Goal: Task Accomplishment & Management: Manage account settings

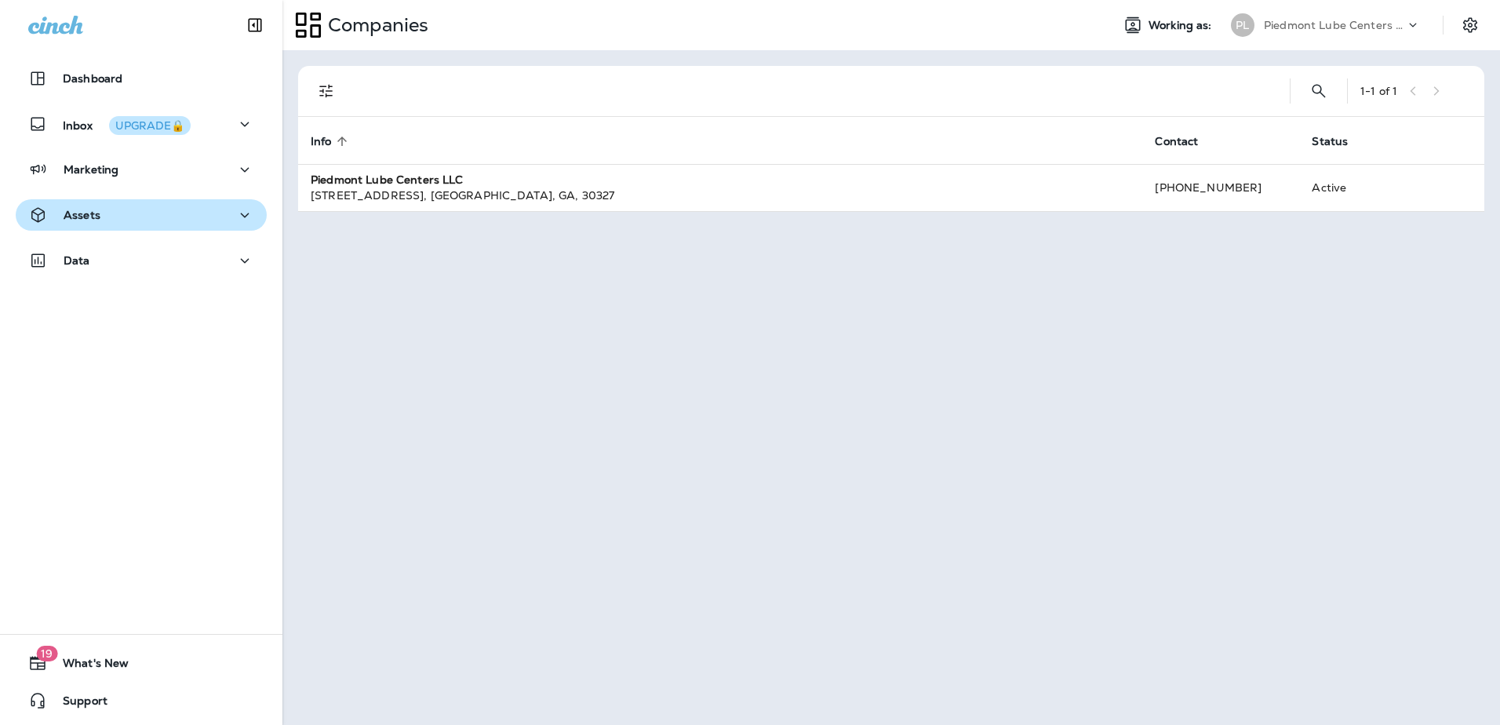
drag, startPoint x: 101, startPoint y: 225, endPoint x: 156, endPoint y: 224, distance: 54.9
click at [101, 225] on button "Assets" at bounding box center [141, 214] width 251 height 31
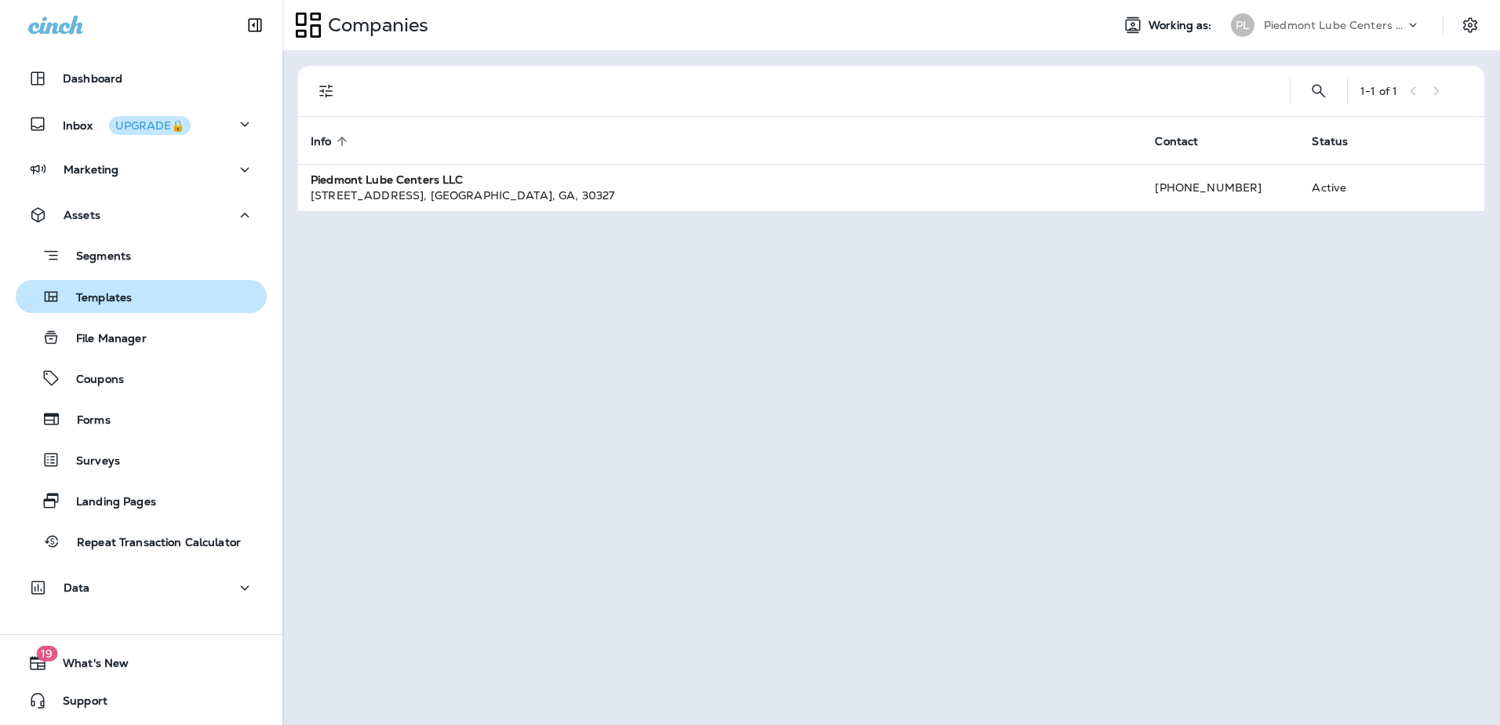
click at [122, 295] on p "Templates" at bounding box center [95, 298] width 71 height 15
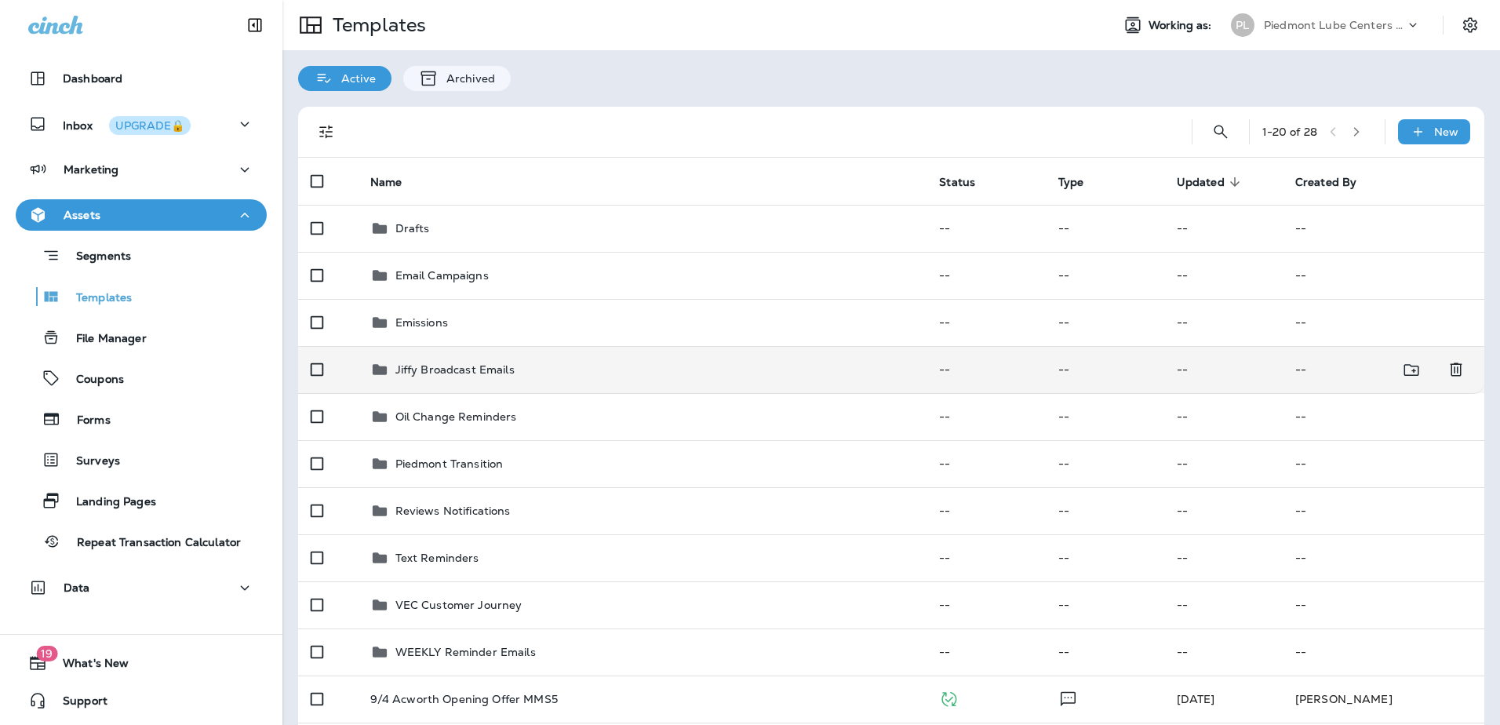
click at [429, 375] on p "Jiffy Broadcast Emails" at bounding box center [454, 369] width 119 height 13
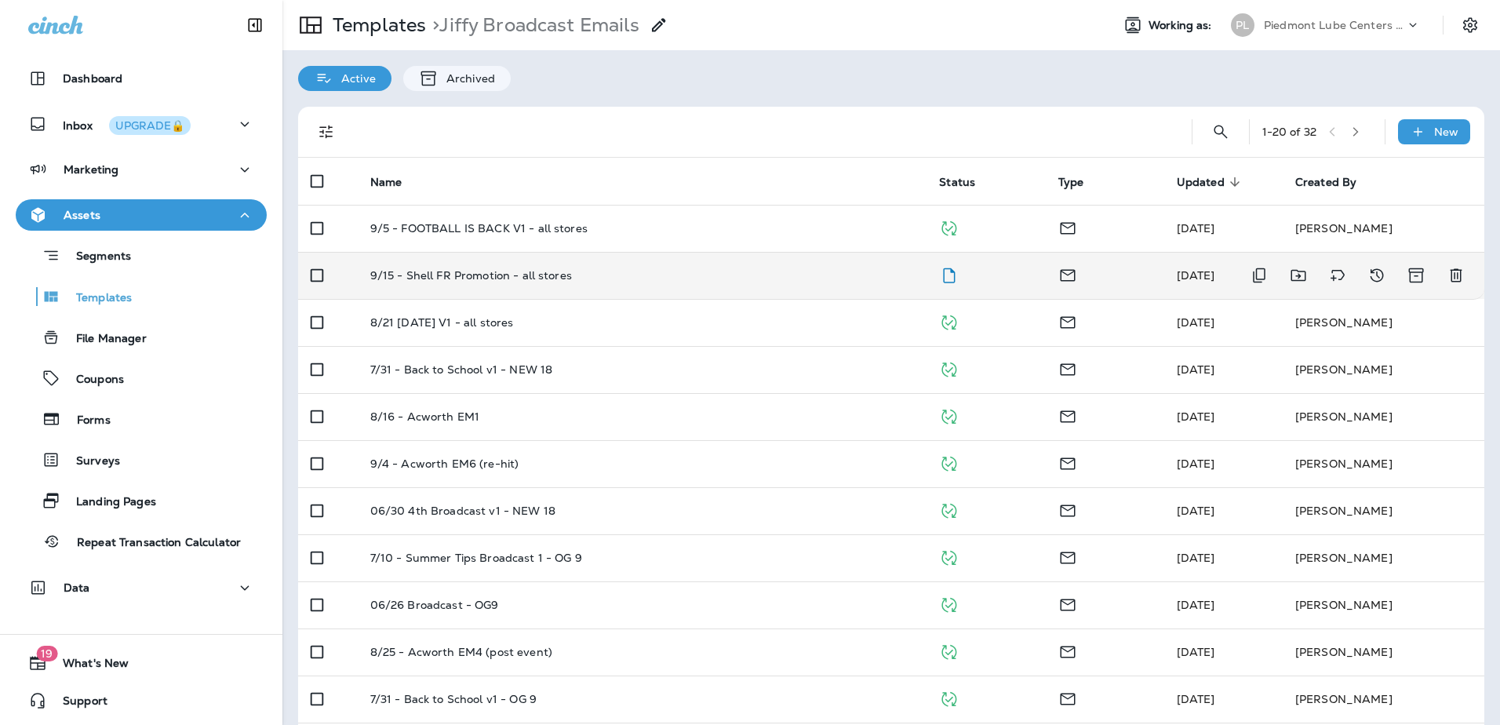
click at [462, 282] on td "9/15 - Shell FR Promotion - all stores" at bounding box center [643, 275] width 570 height 47
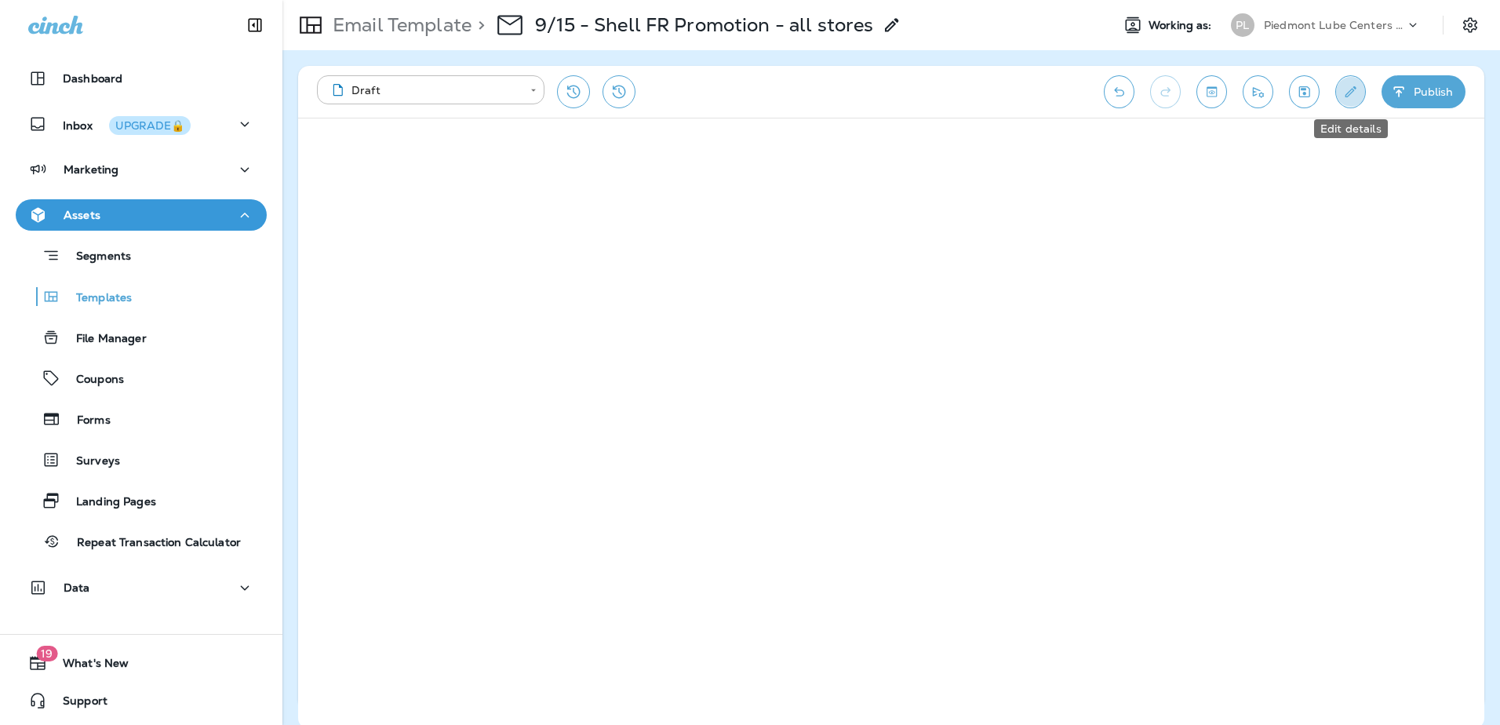
click at [1360, 89] on button "Edit details" at bounding box center [1350, 91] width 31 height 33
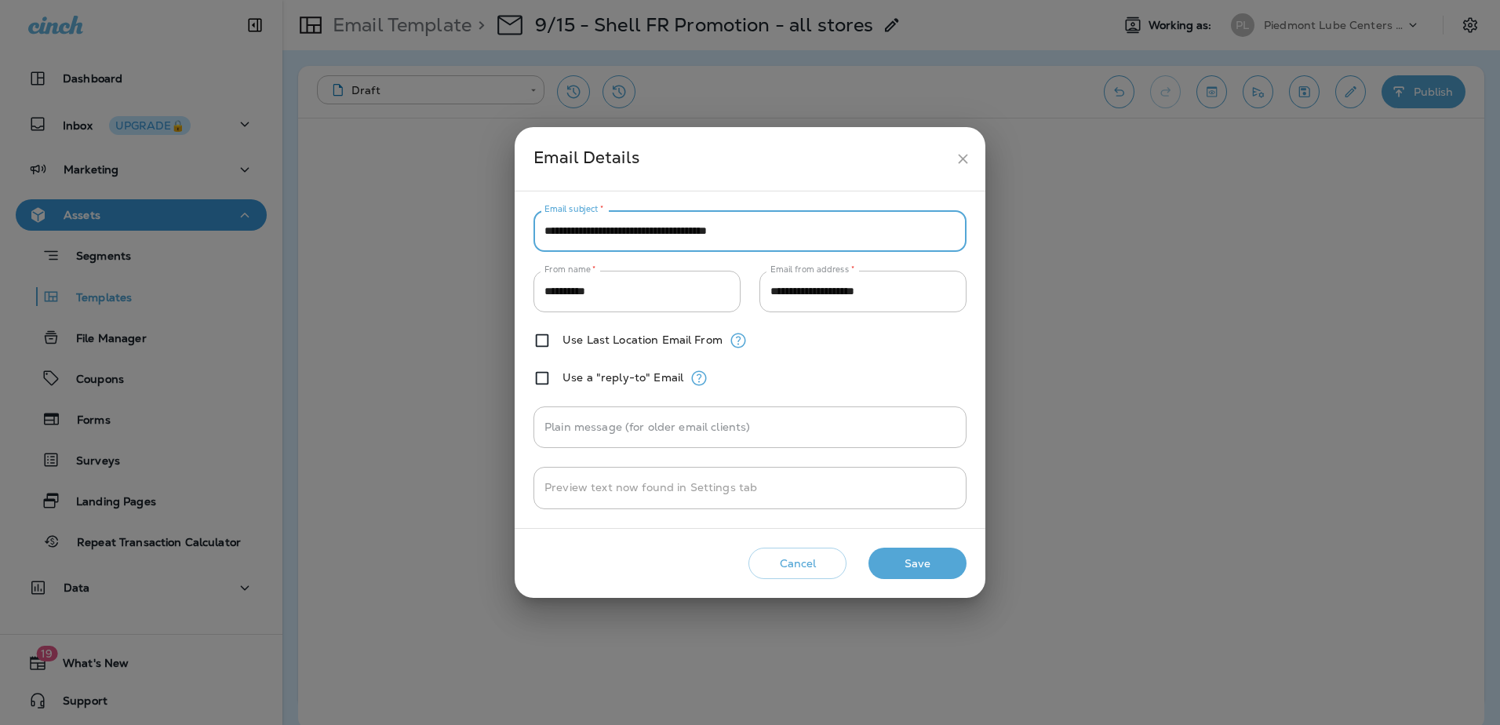
click at [620, 242] on input "**********" at bounding box center [749, 231] width 433 height 42
drag, startPoint x: 614, startPoint y: 231, endPoint x: 682, endPoint y: 227, distance: 68.3
click at [682, 227] on input "**********" at bounding box center [749, 231] width 433 height 42
click at [655, 235] on input "**********" at bounding box center [749, 231] width 433 height 42
click at [919, 573] on button "Save" at bounding box center [917, 564] width 98 height 32
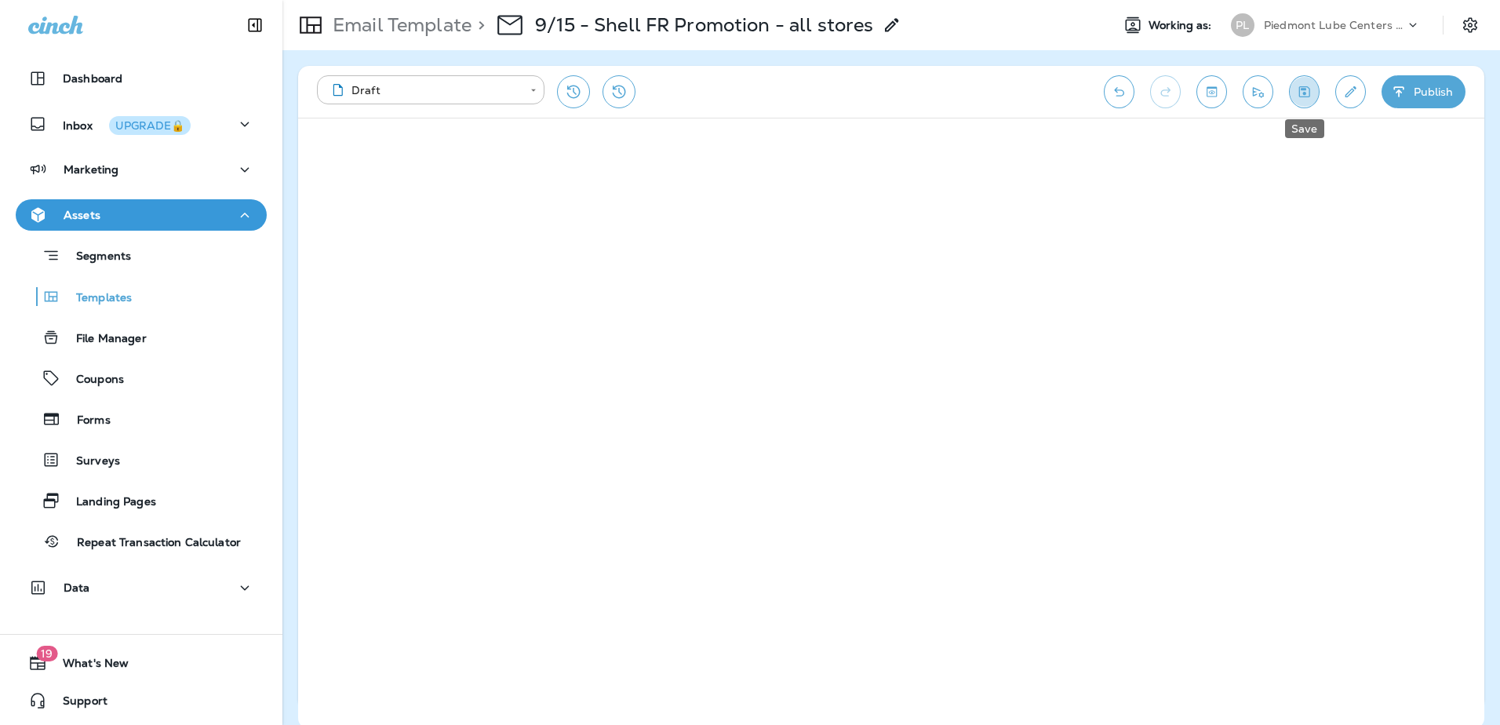
click at [1306, 92] on icon "Save" at bounding box center [1304, 92] width 16 height 16
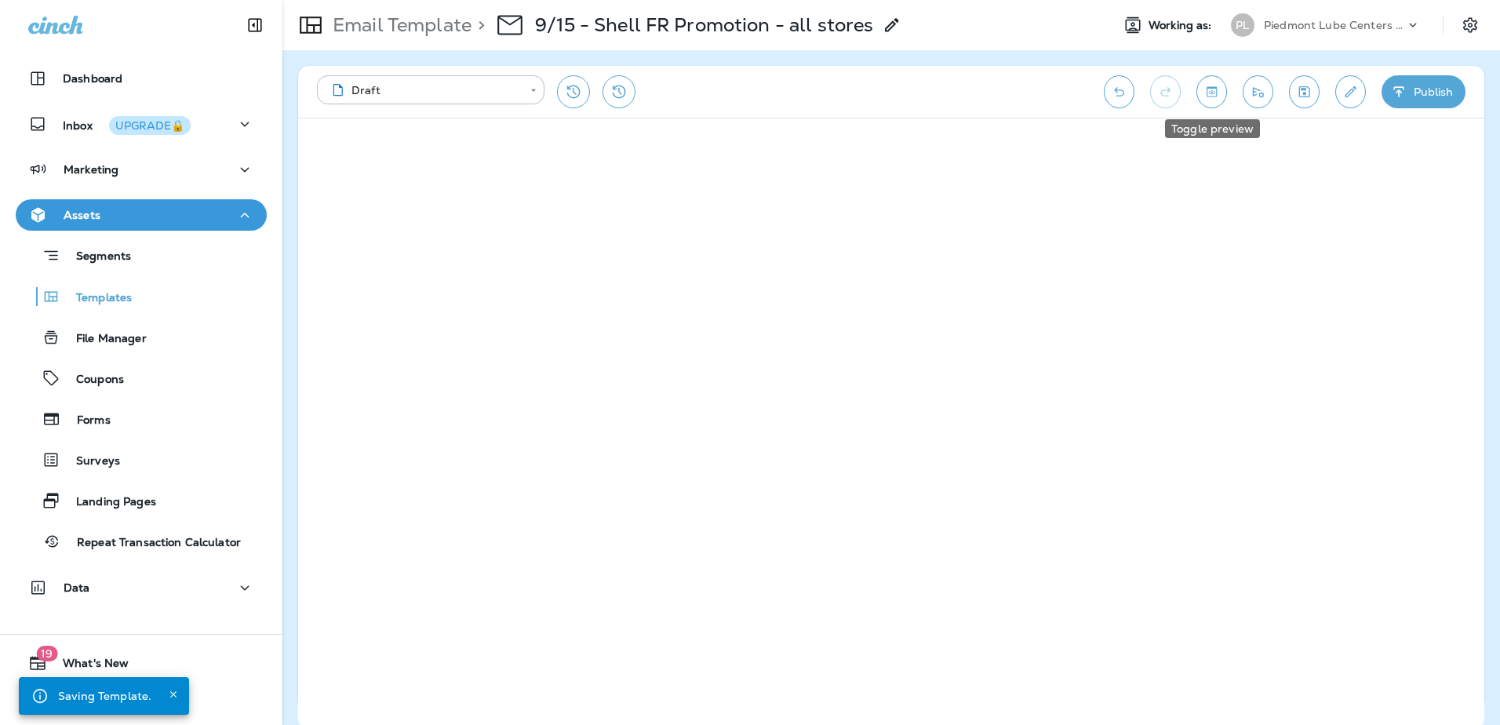
click at [1208, 95] on icon "Toggle preview" at bounding box center [1211, 92] width 16 height 16
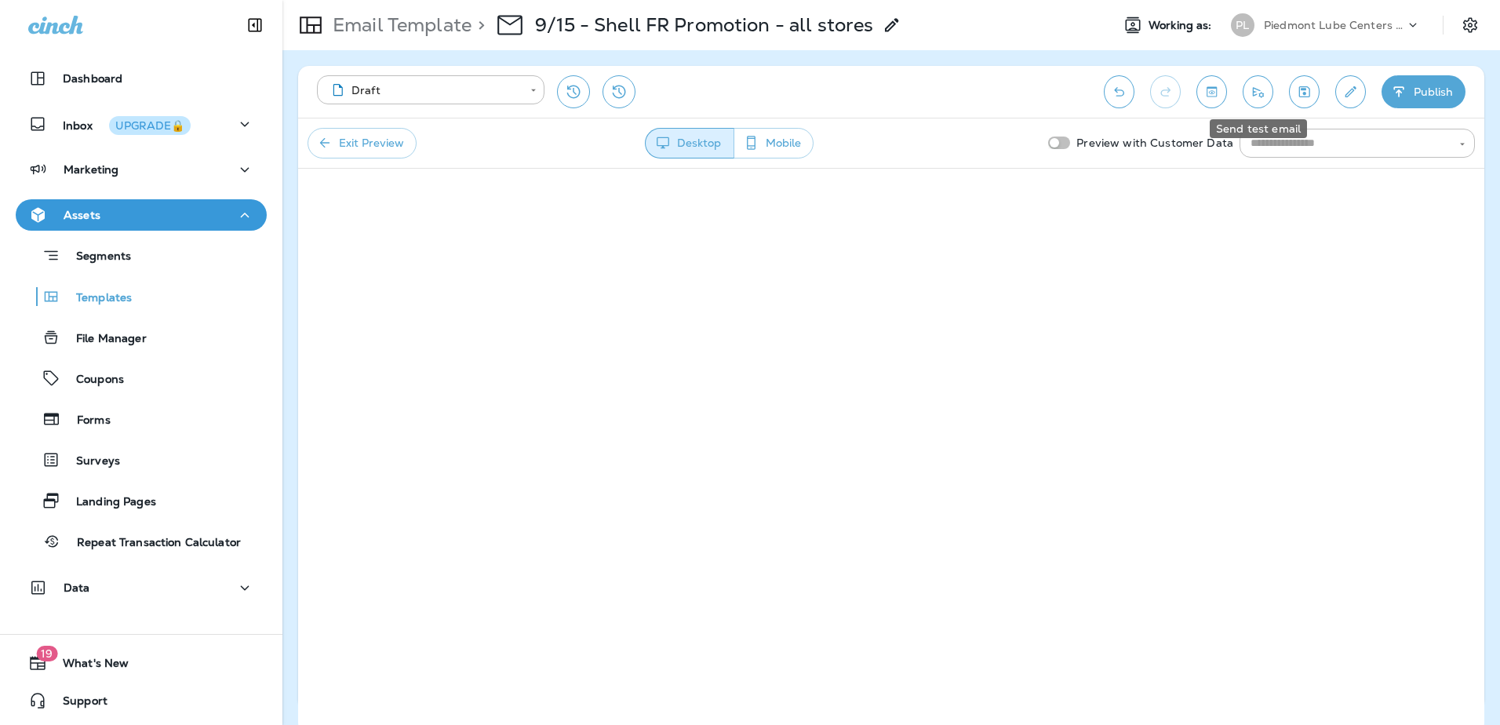
click at [1255, 99] on icon "Send test email" at bounding box center [1258, 92] width 16 height 16
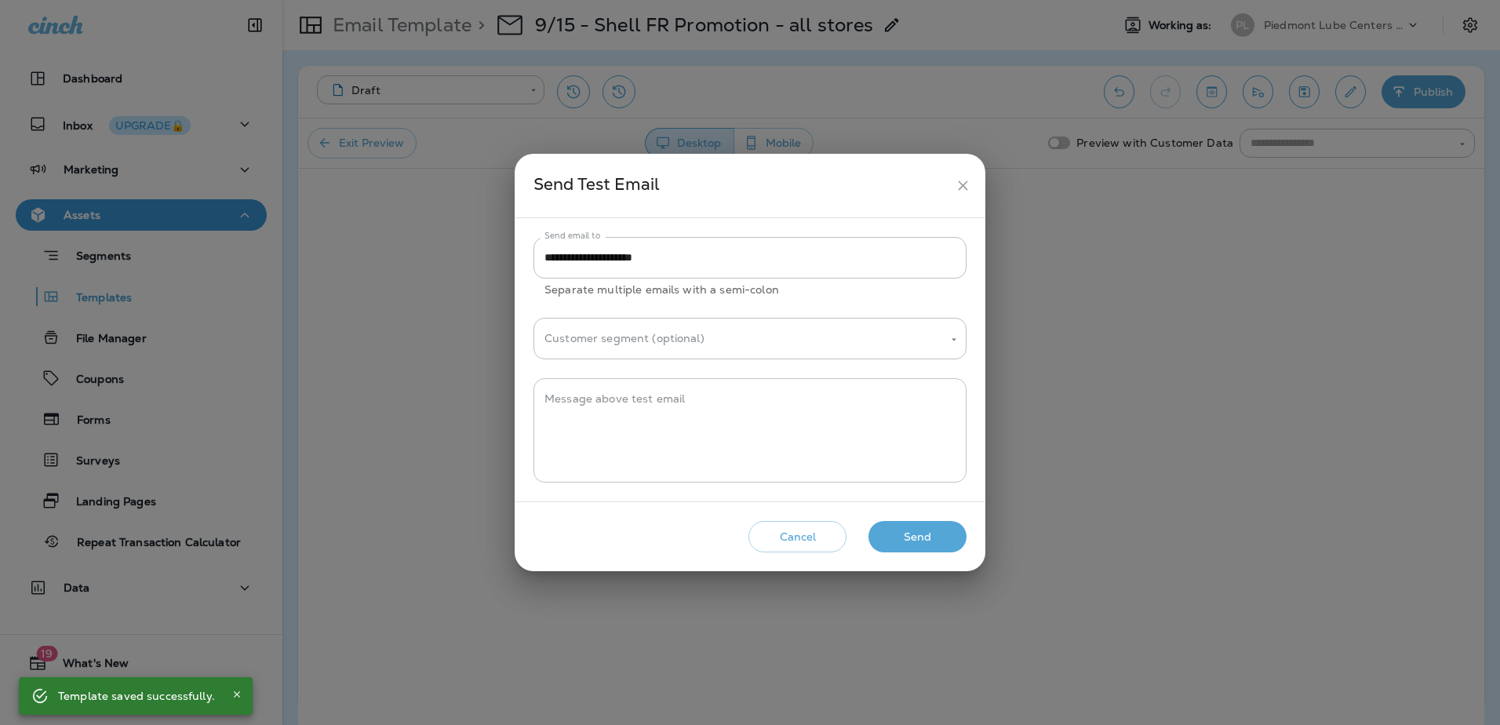
click at [642, 407] on textarea "Message above test email" at bounding box center [749, 430] width 411 height 78
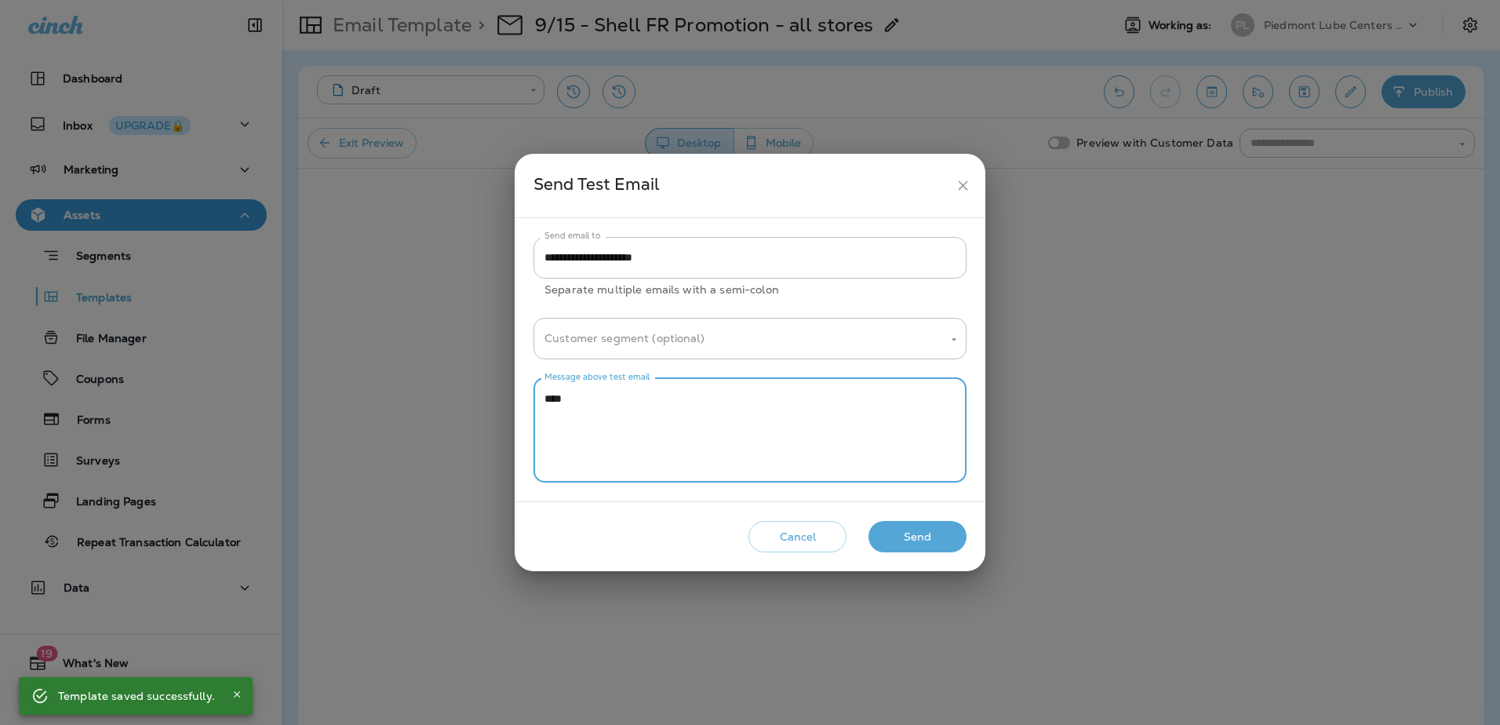
type textarea "****"
click at [969, 195] on button "close" at bounding box center [962, 185] width 29 height 29
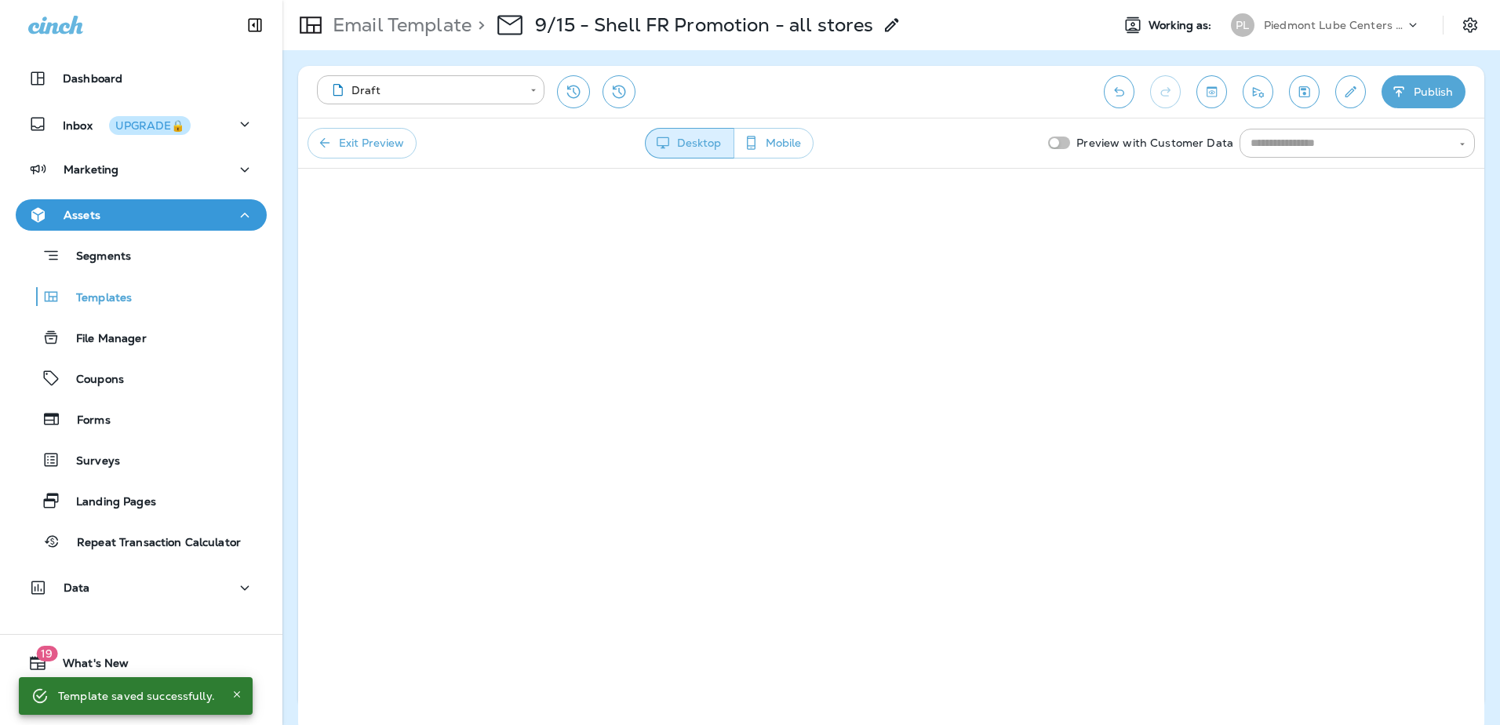
click at [795, 138] on button "Mobile" at bounding box center [773, 143] width 80 height 31
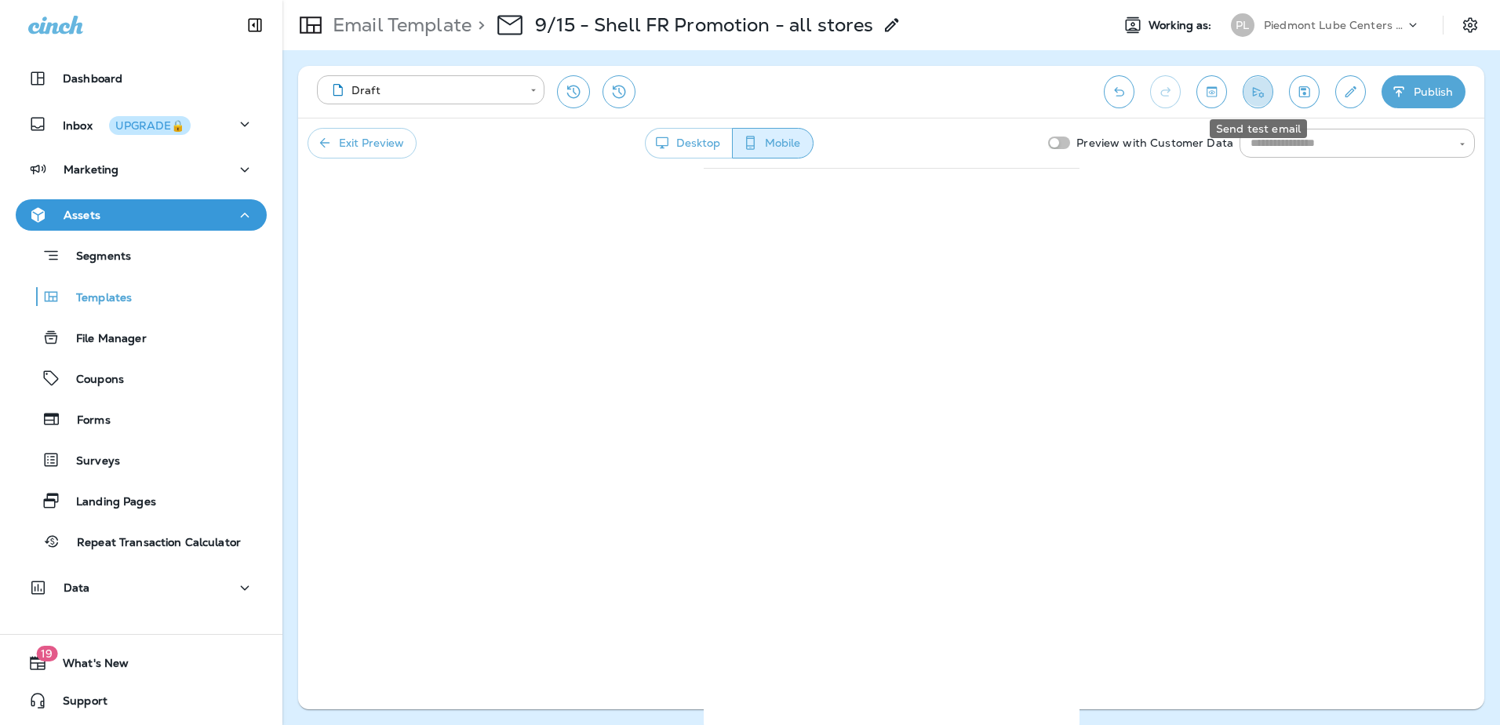
click at [1260, 93] on icon "Send test email" at bounding box center [1258, 92] width 16 height 16
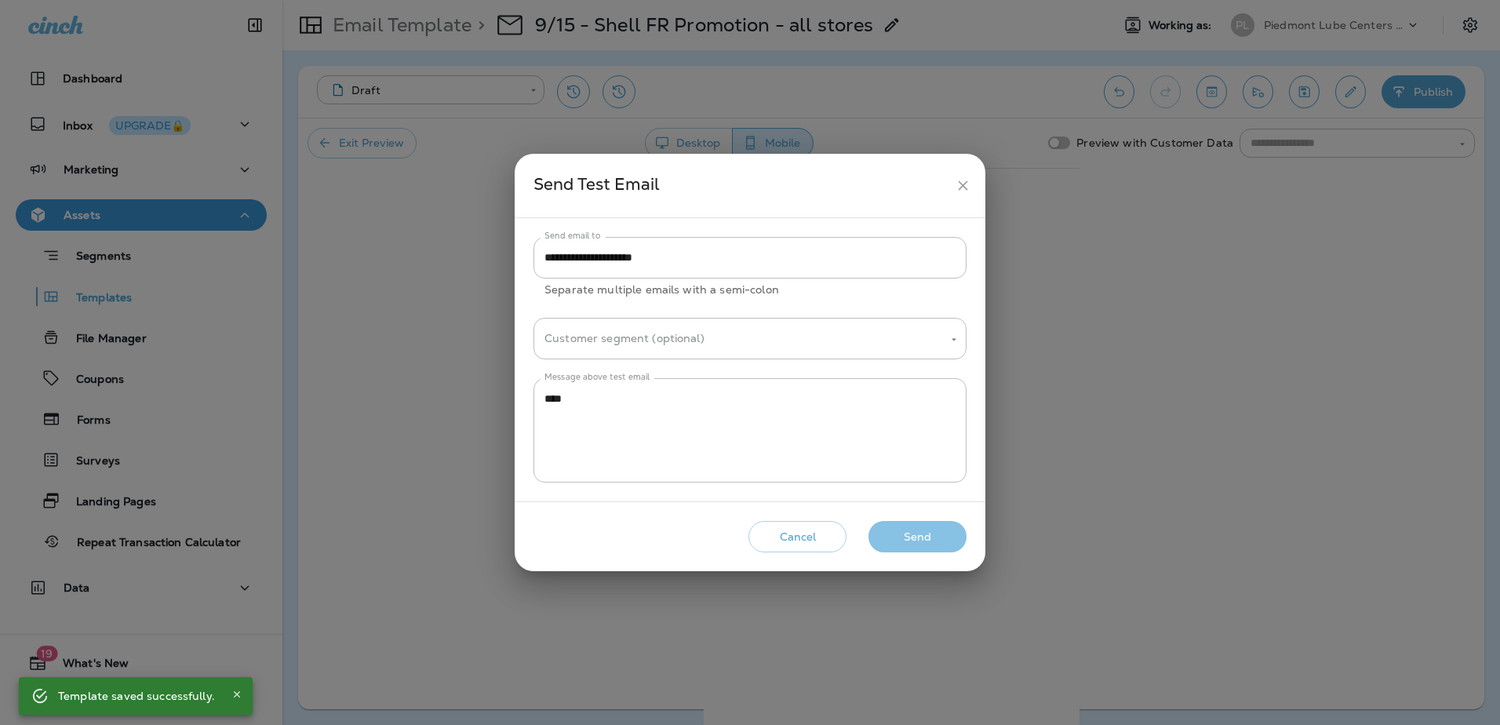
click at [892, 541] on button "Send" at bounding box center [917, 537] width 98 height 32
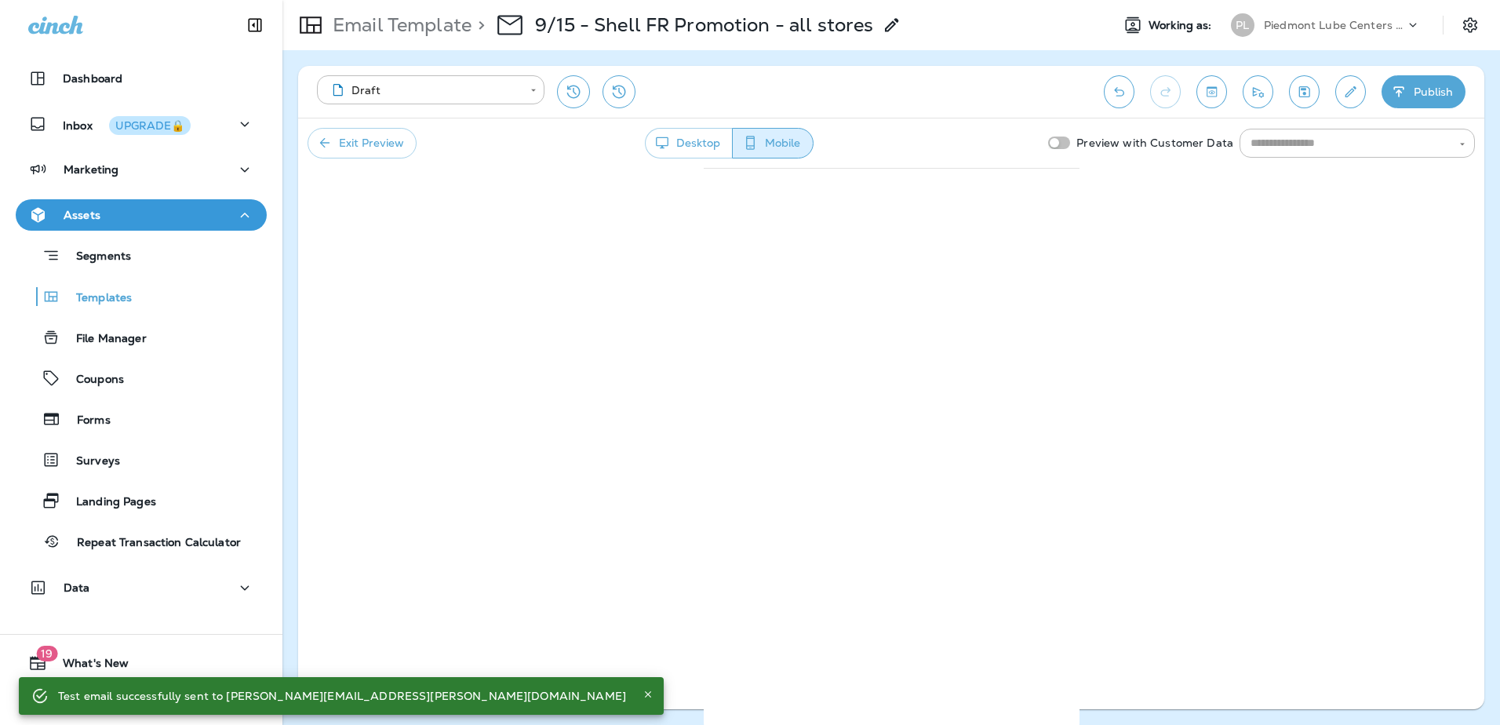
click at [1410, 97] on button "Publish" at bounding box center [1423, 91] width 84 height 33
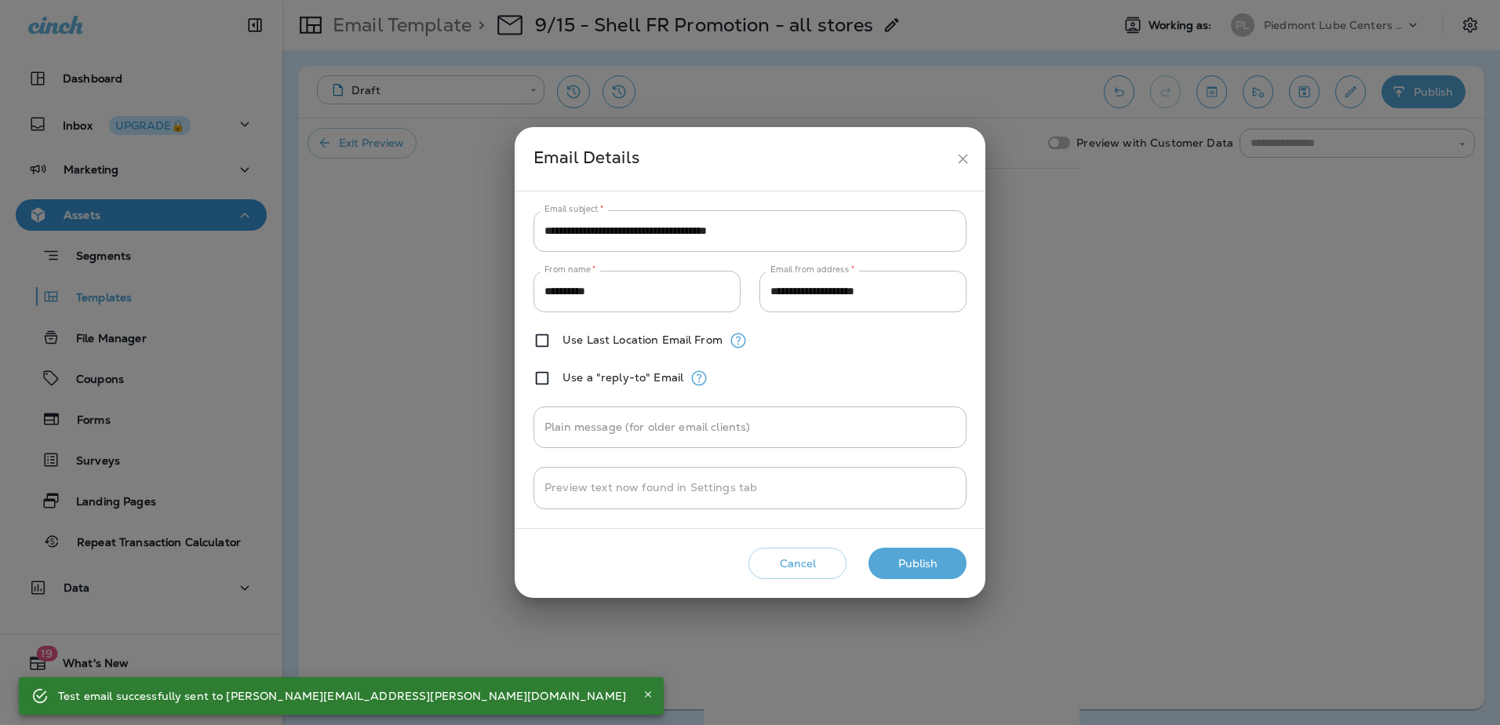
click at [909, 555] on button "Publish" at bounding box center [917, 564] width 98 height 32
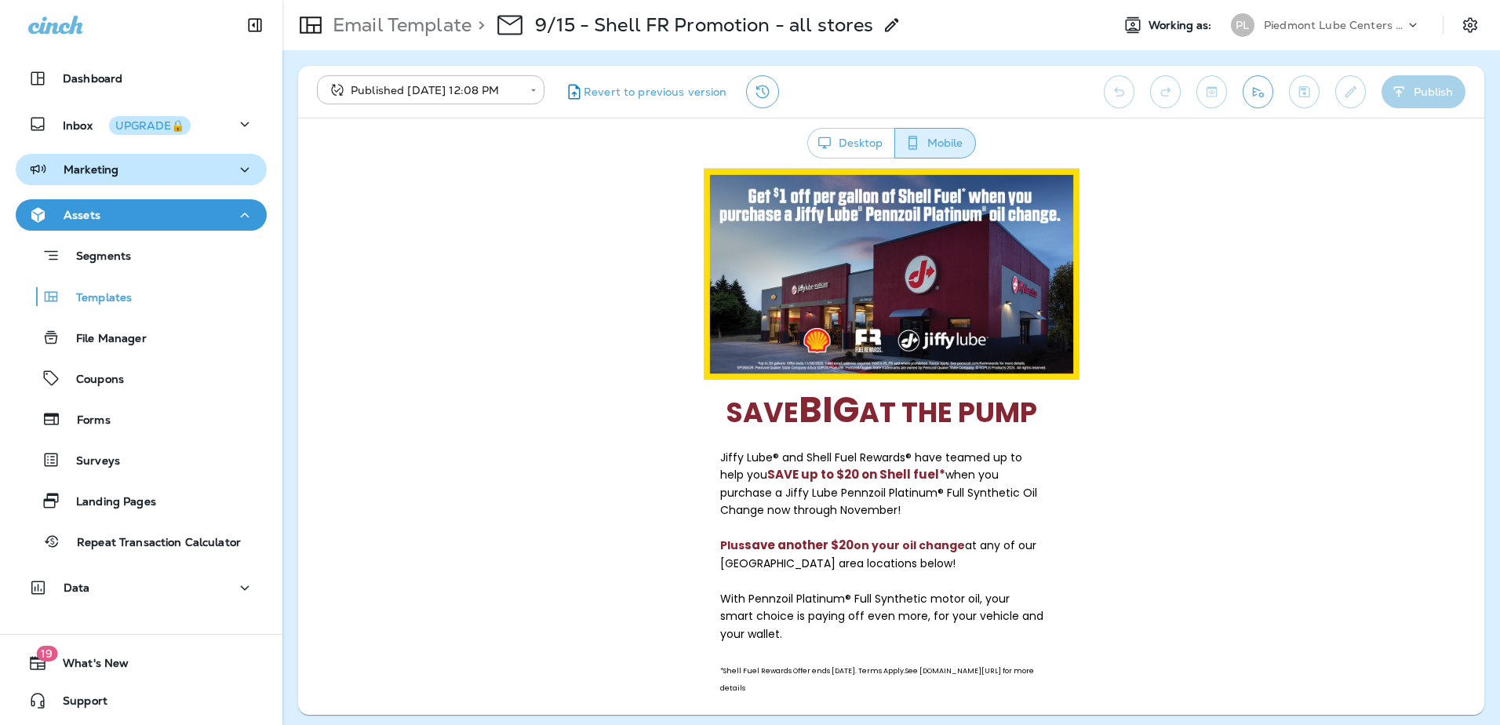
click at [92, 173] on p "Marketing" at bounding box center [91, 169] width 55 height 13
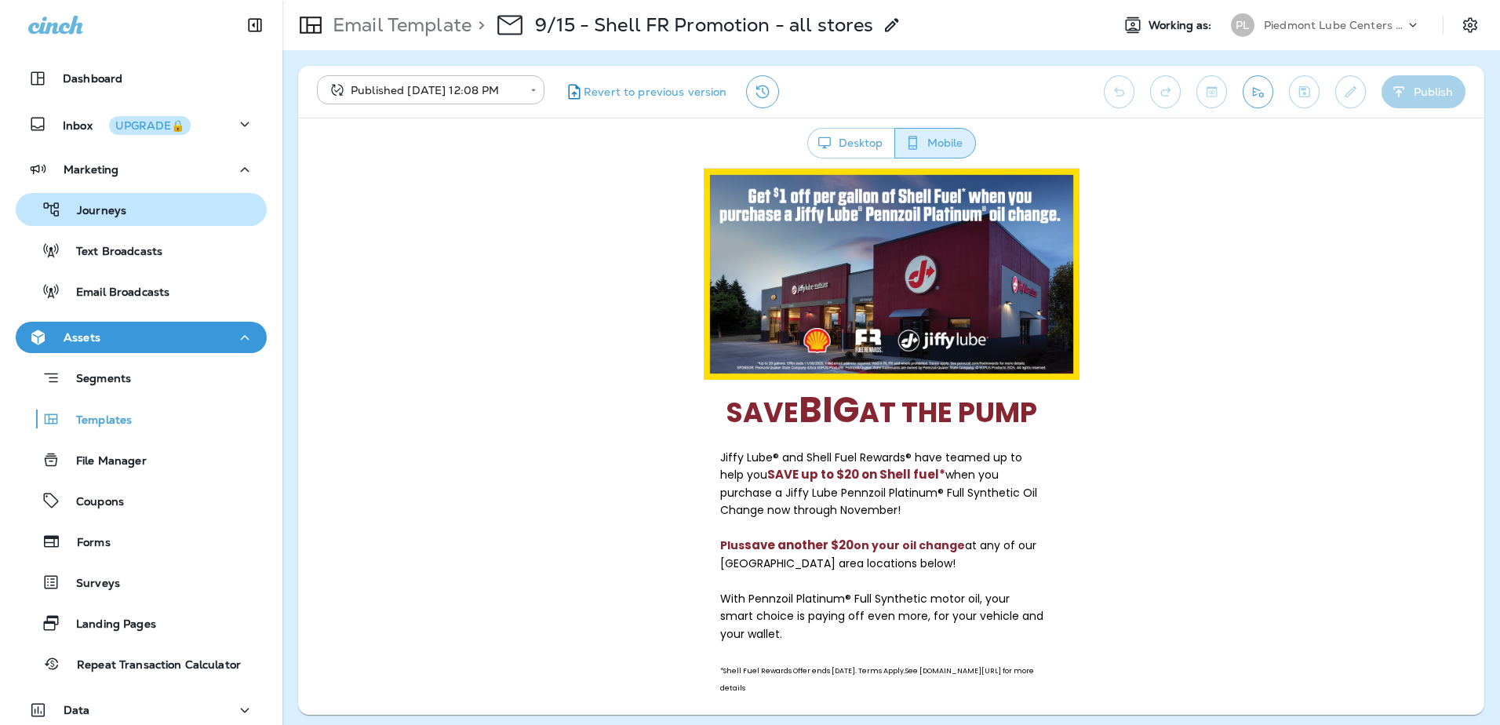
click at [88, 217] on p "Journeys" at bounding box center [93, 211] width 65 height 15
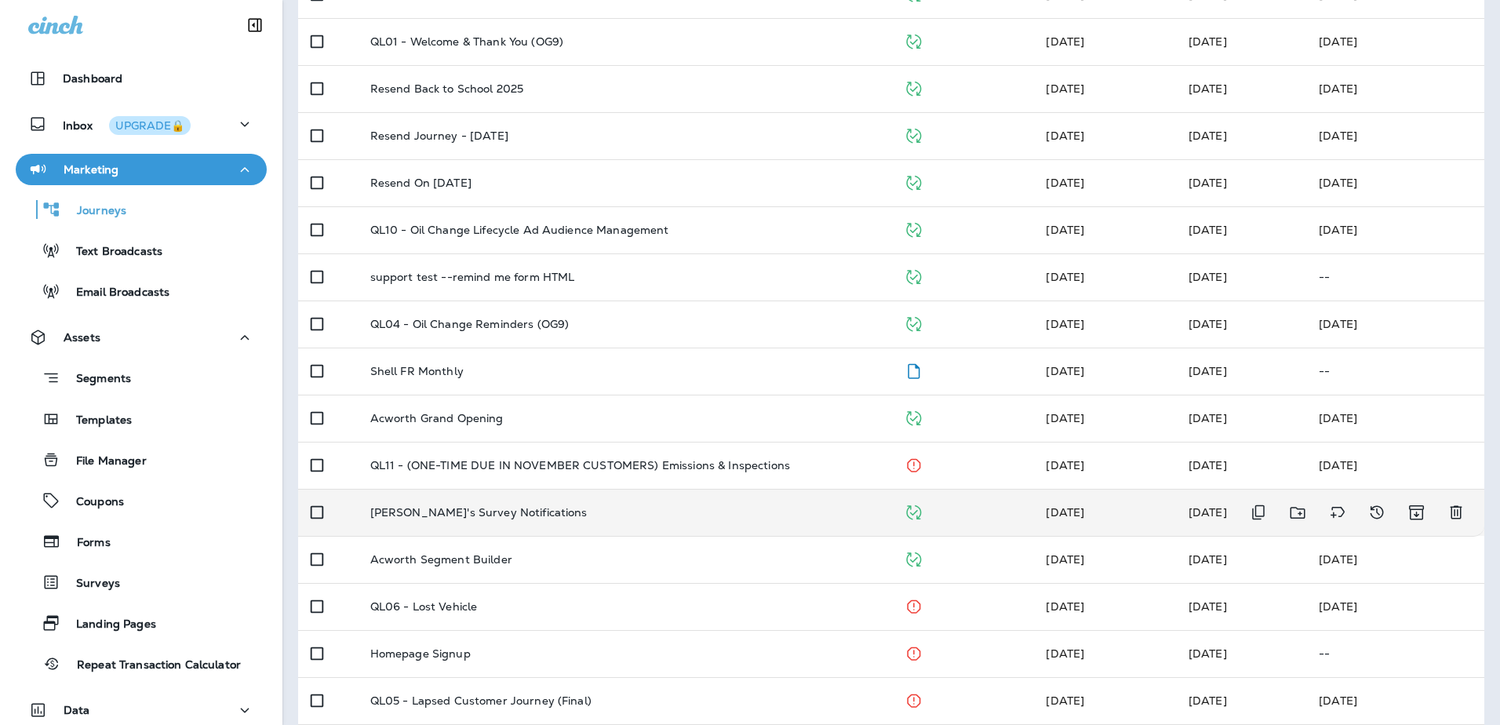
scroll to position [297, 0]
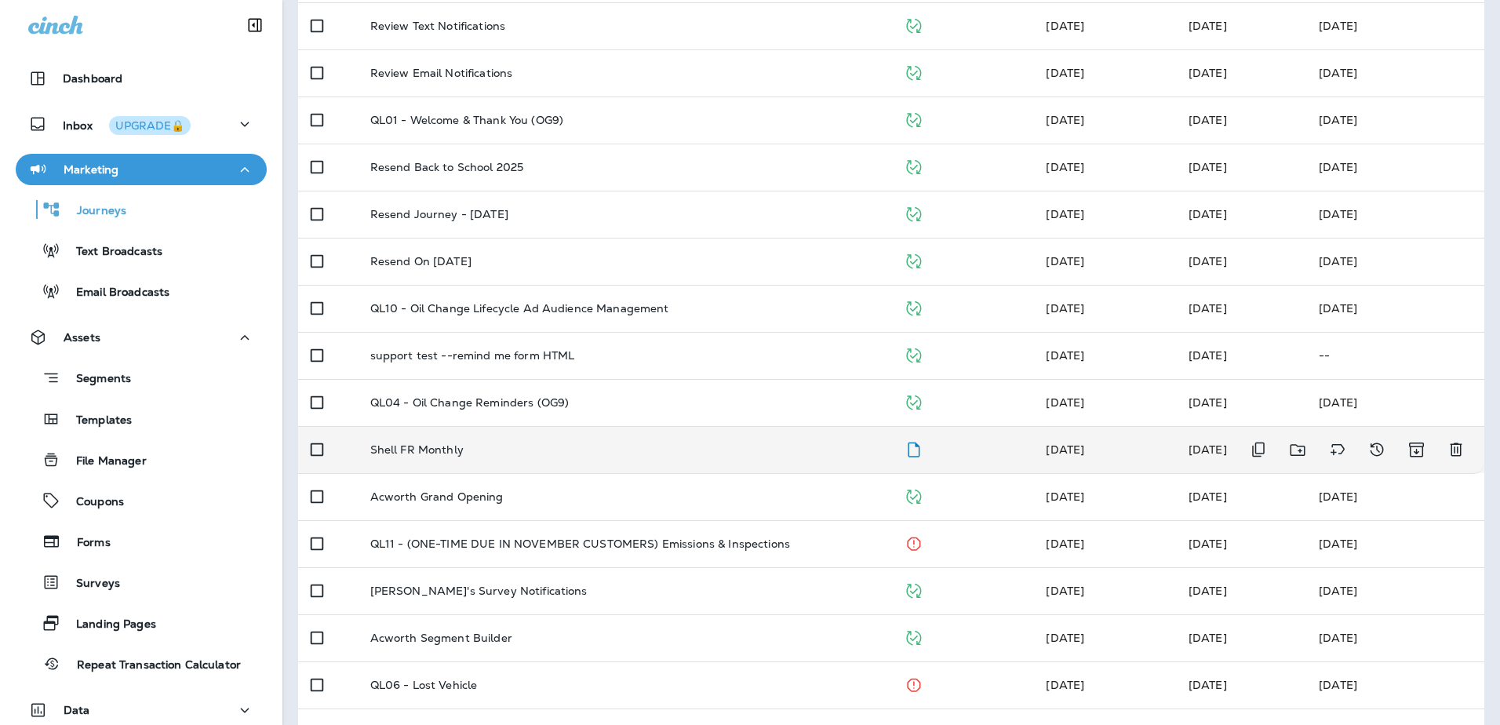
click at [422, 444] on p "Shell FR Monthly" at bounding box center [416, 449] width 93 height 13
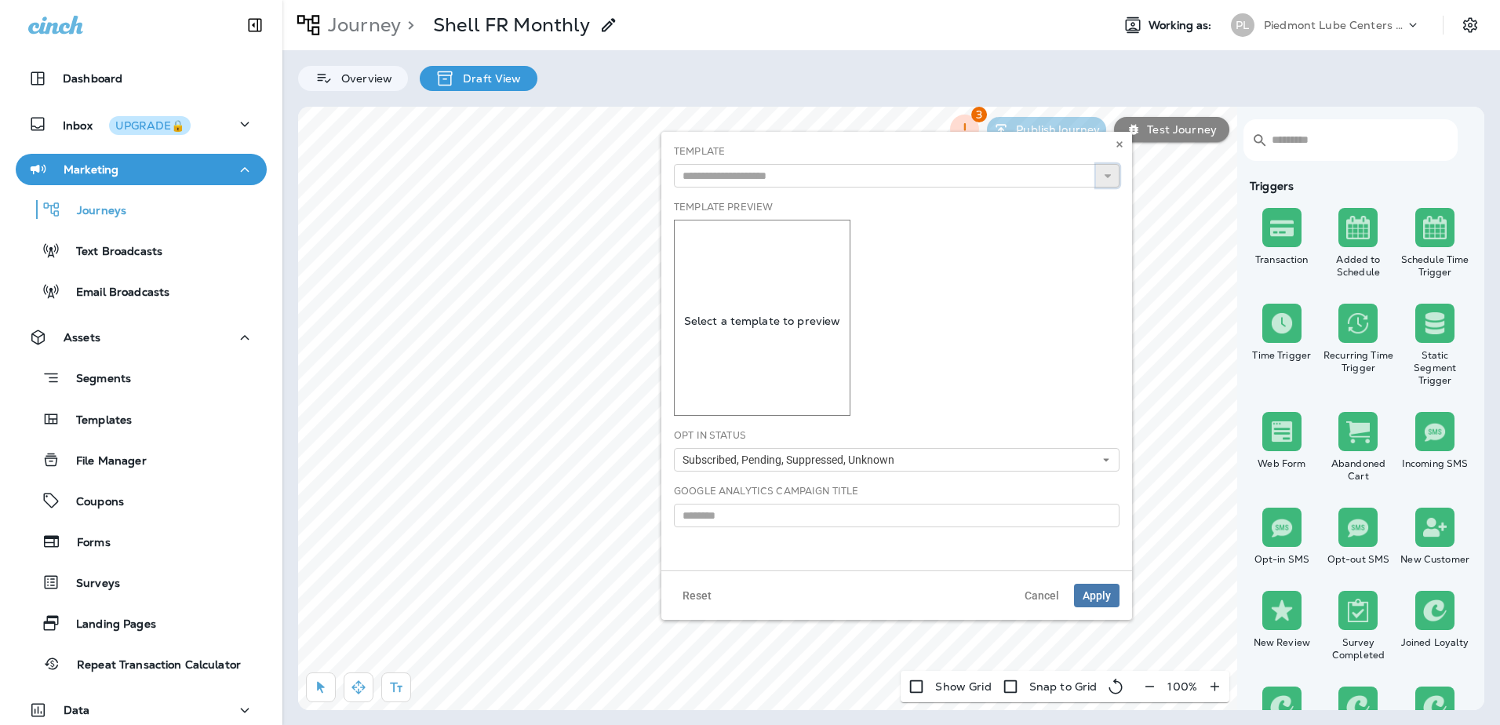
click at [1114, 180] on button "button" at bounding box center [1108, 176] width 24 height 24
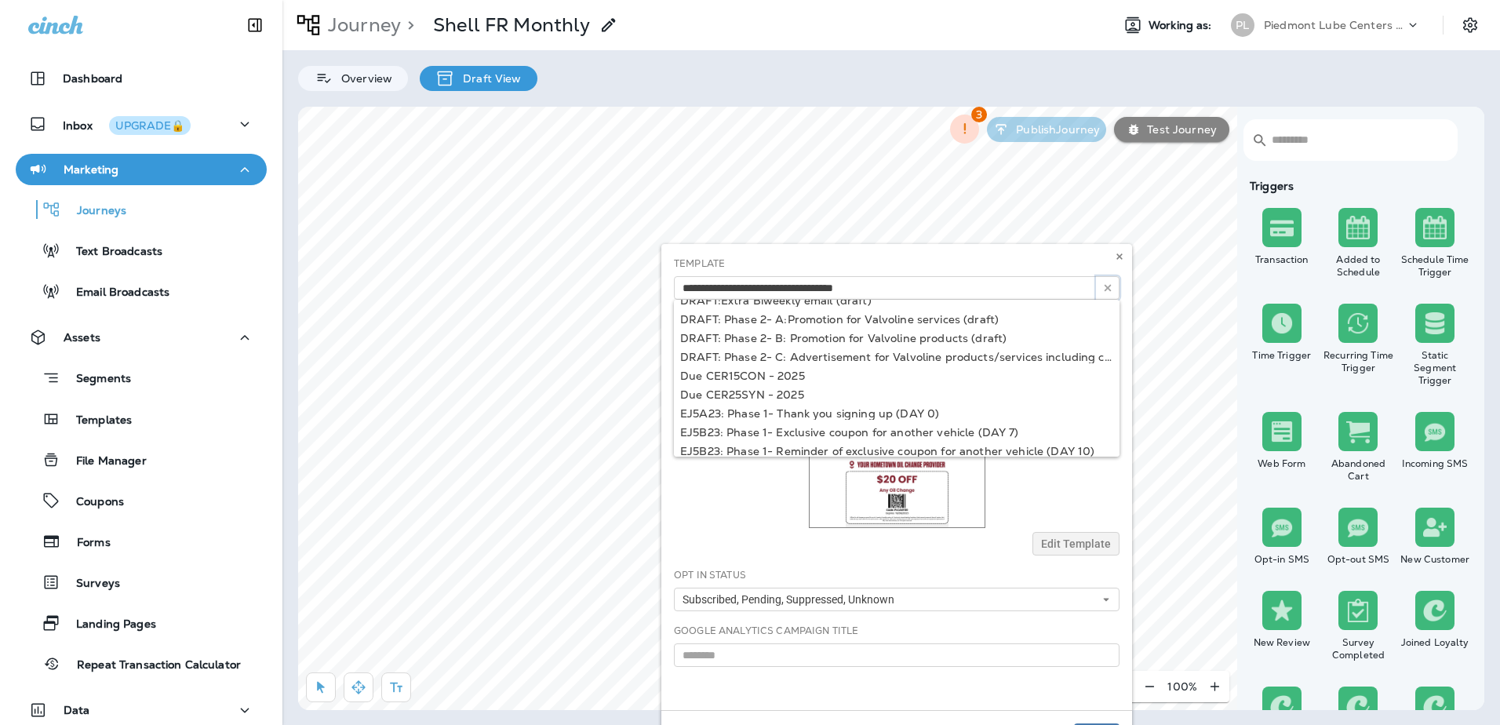
scroll to position [667, 0]
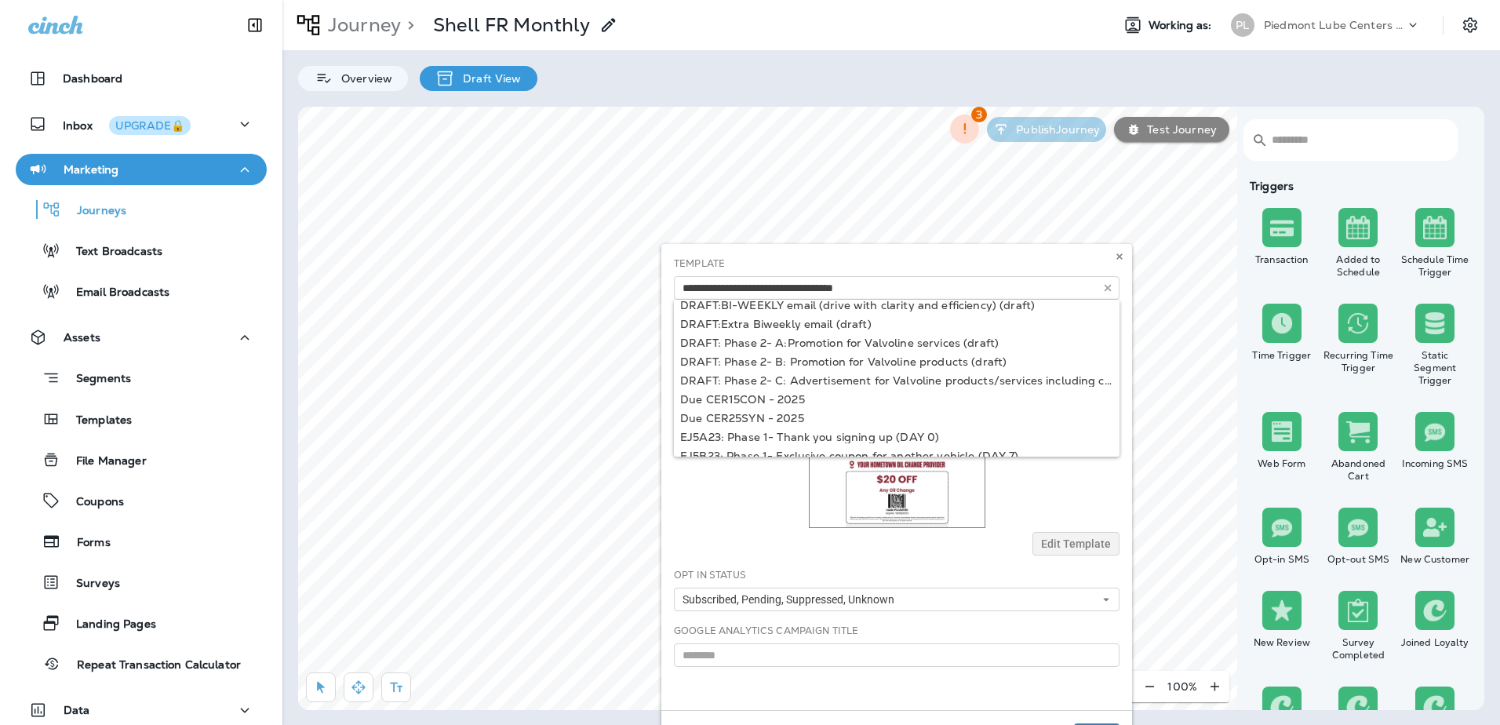
click at [737, 511] on div at bounding box center [897, 430] width 446 height 196
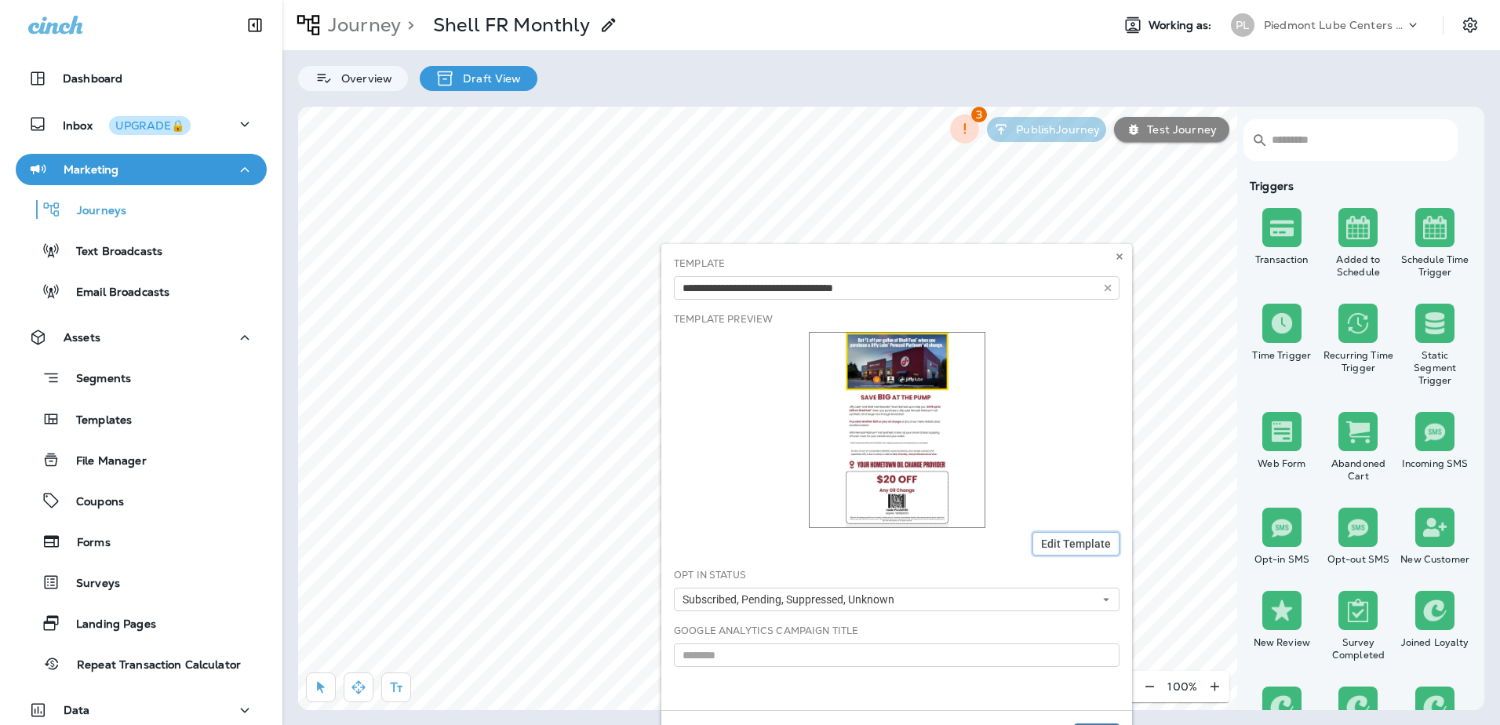
click at [1096, 548] on span "Edit Template" at bounding box center [1076, 543] width 70 height 11
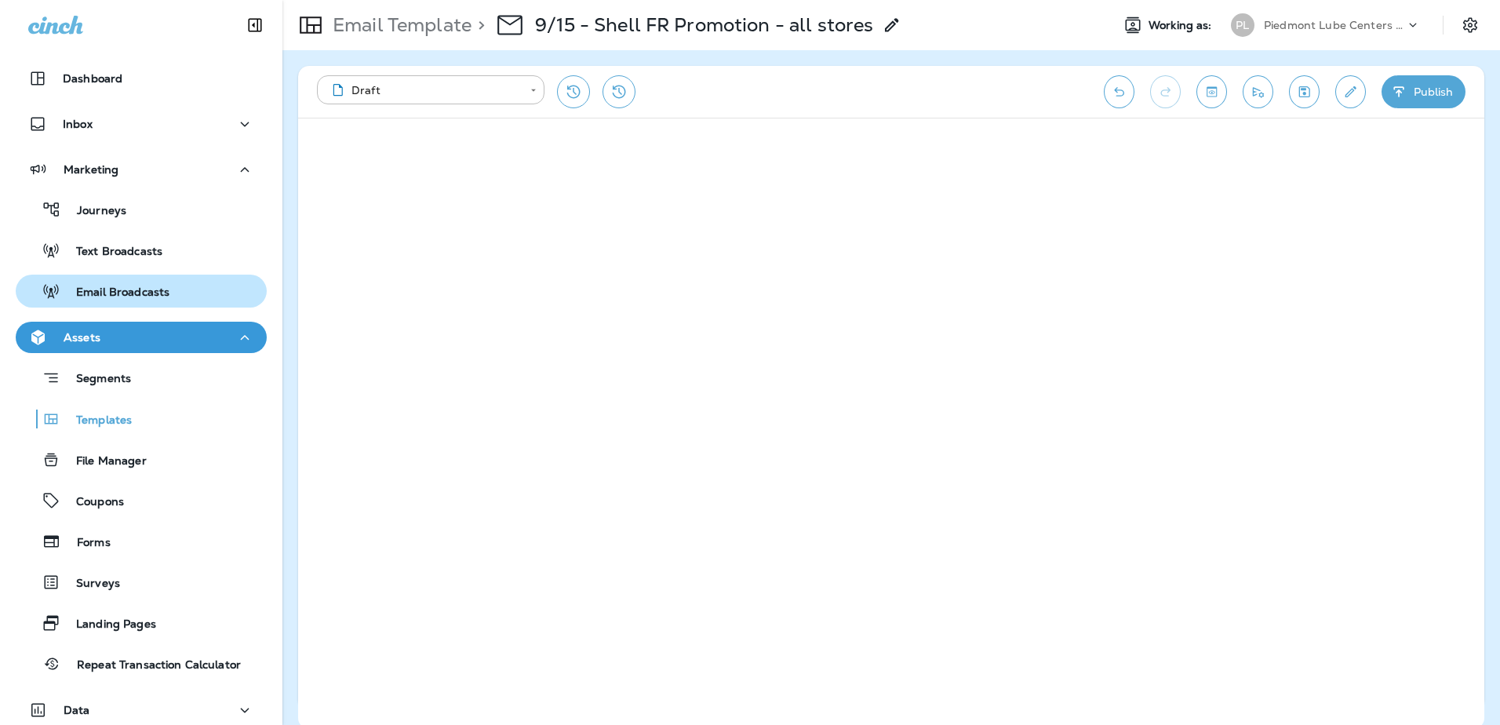
click at [101, 295] on p "Email Broadcasts" at bounding box center [114, 293] width 109 height 15
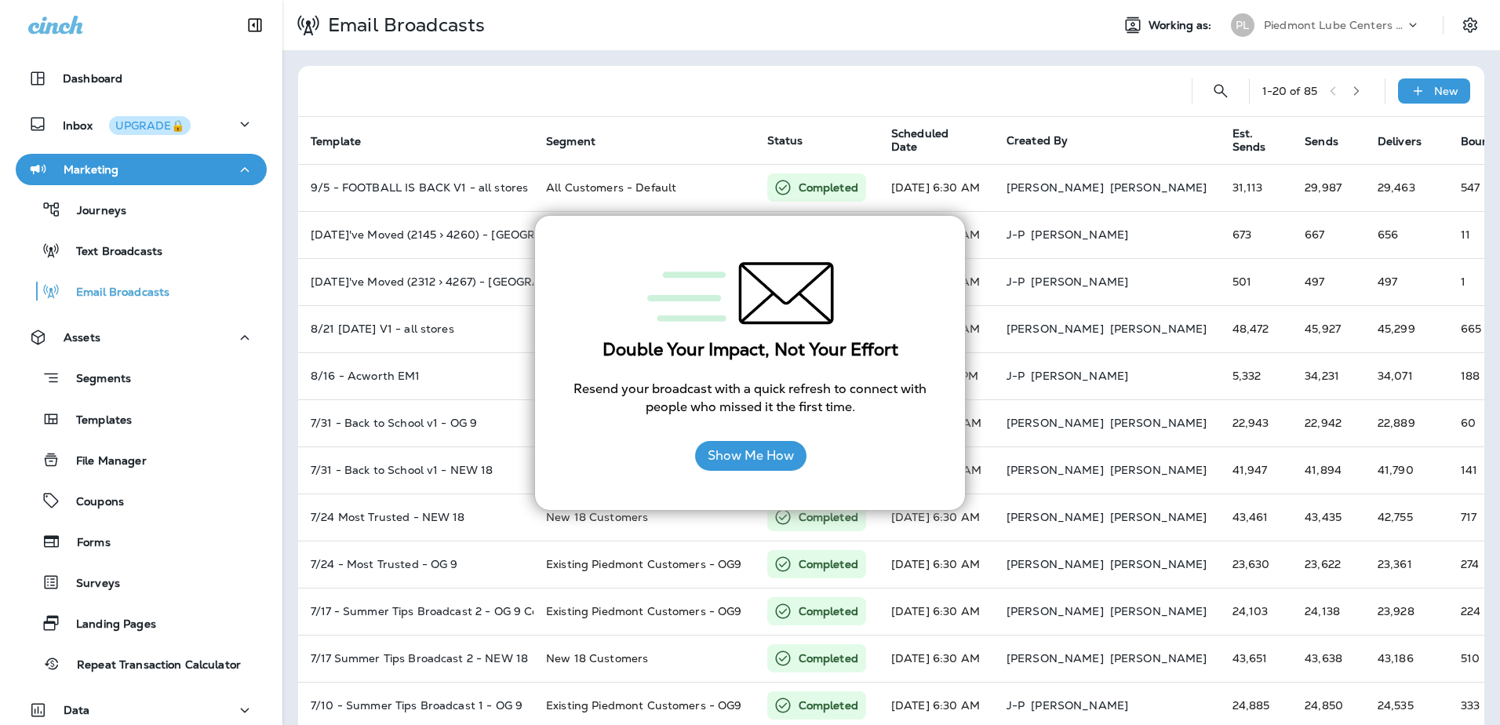
click at [763, 115] on div at bounding box center [745, 91] width 868 height 50
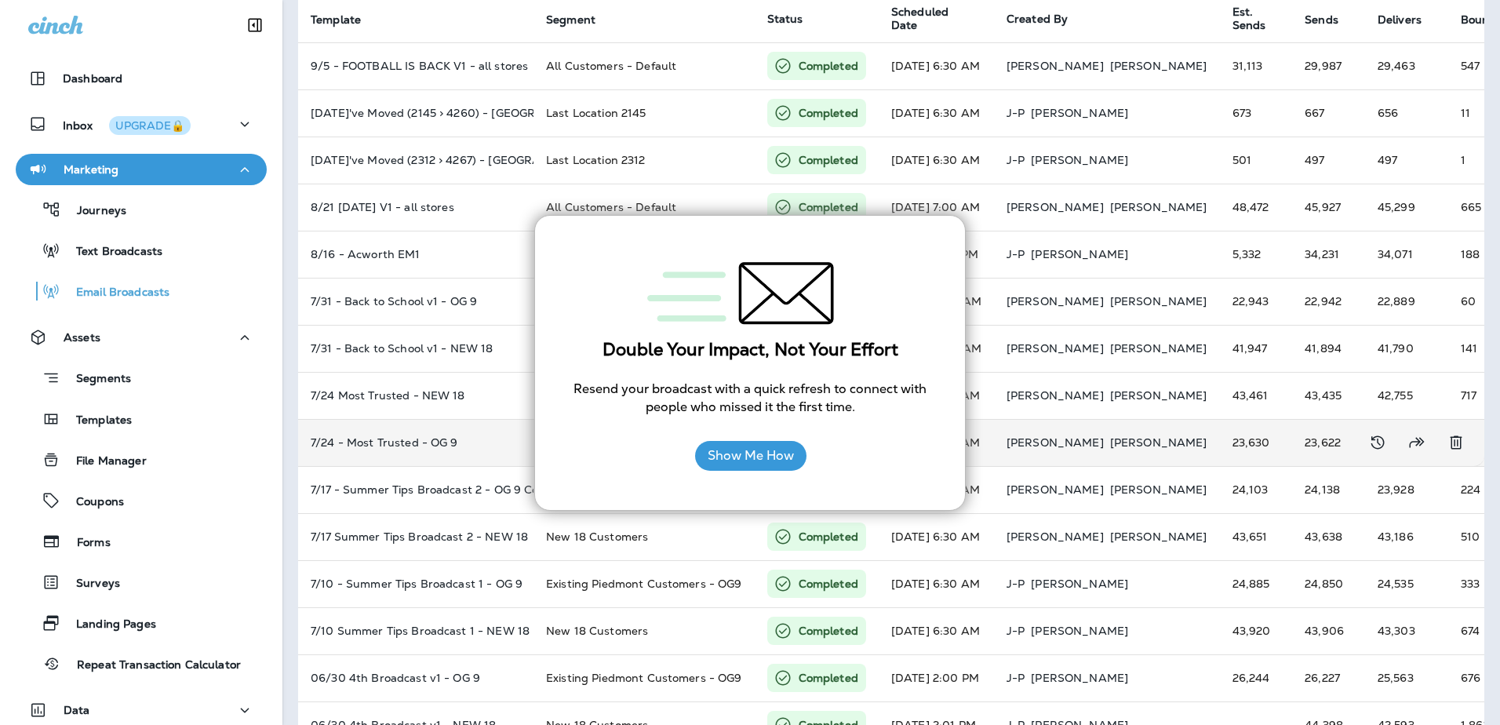
scroll to position [157, 0]
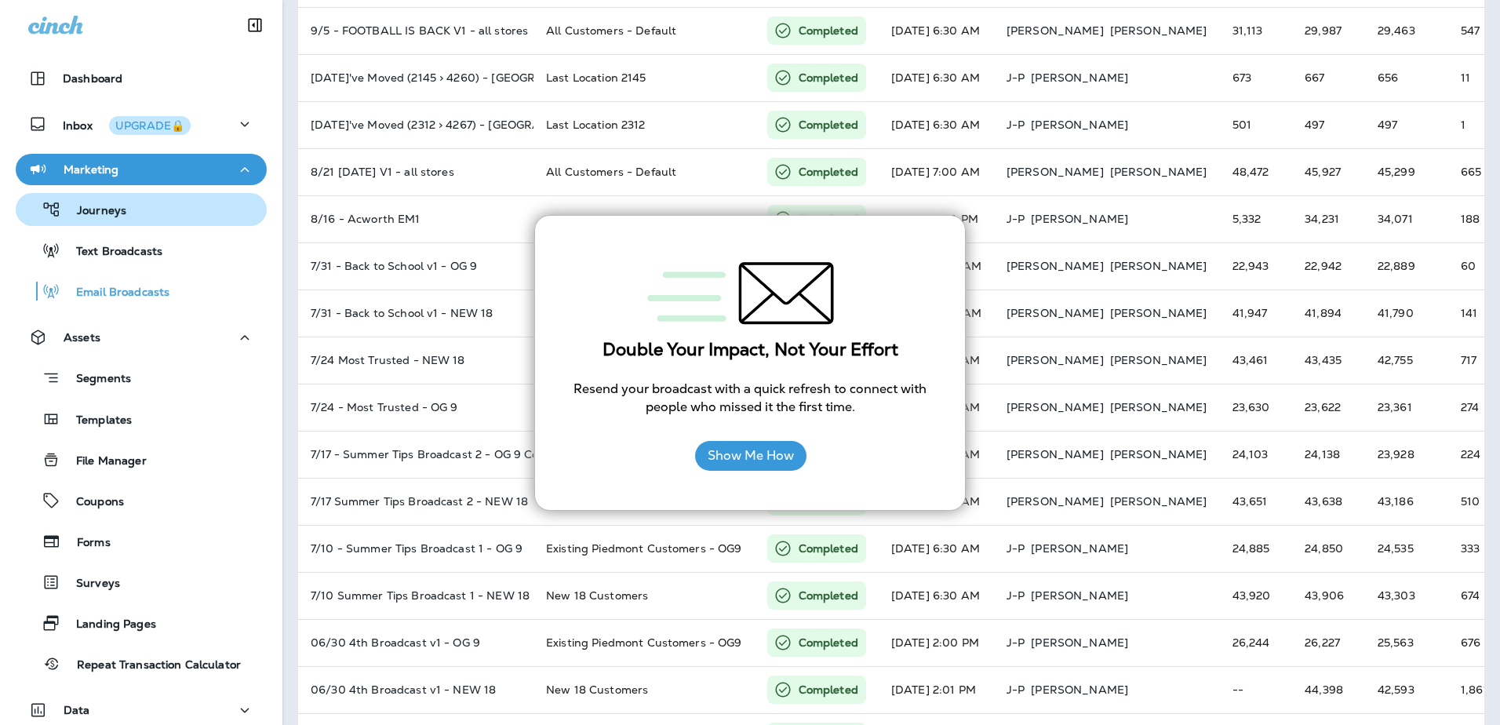
click at [100, 202] on div "Journeys" at bounding box center [74, 210] width 104 height 24
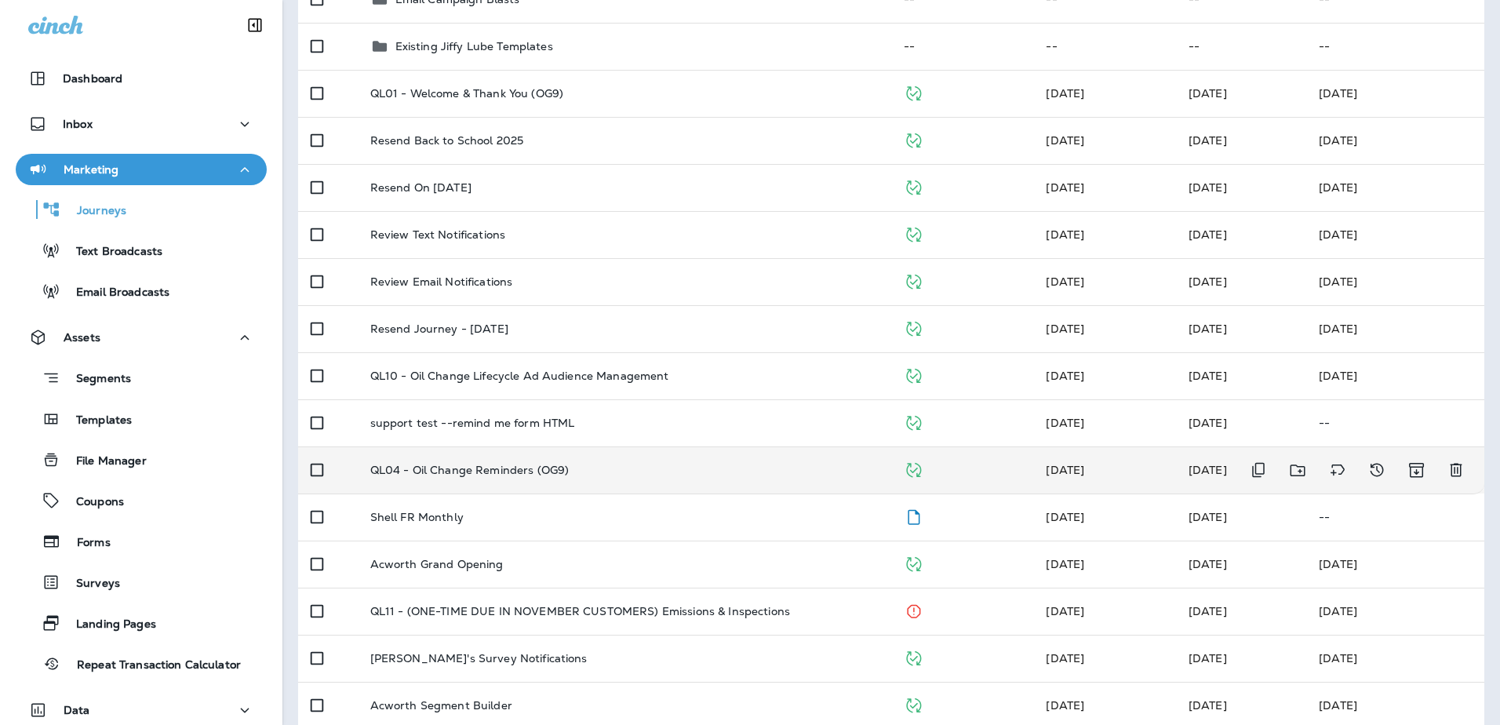
scroll to position [235, 0]
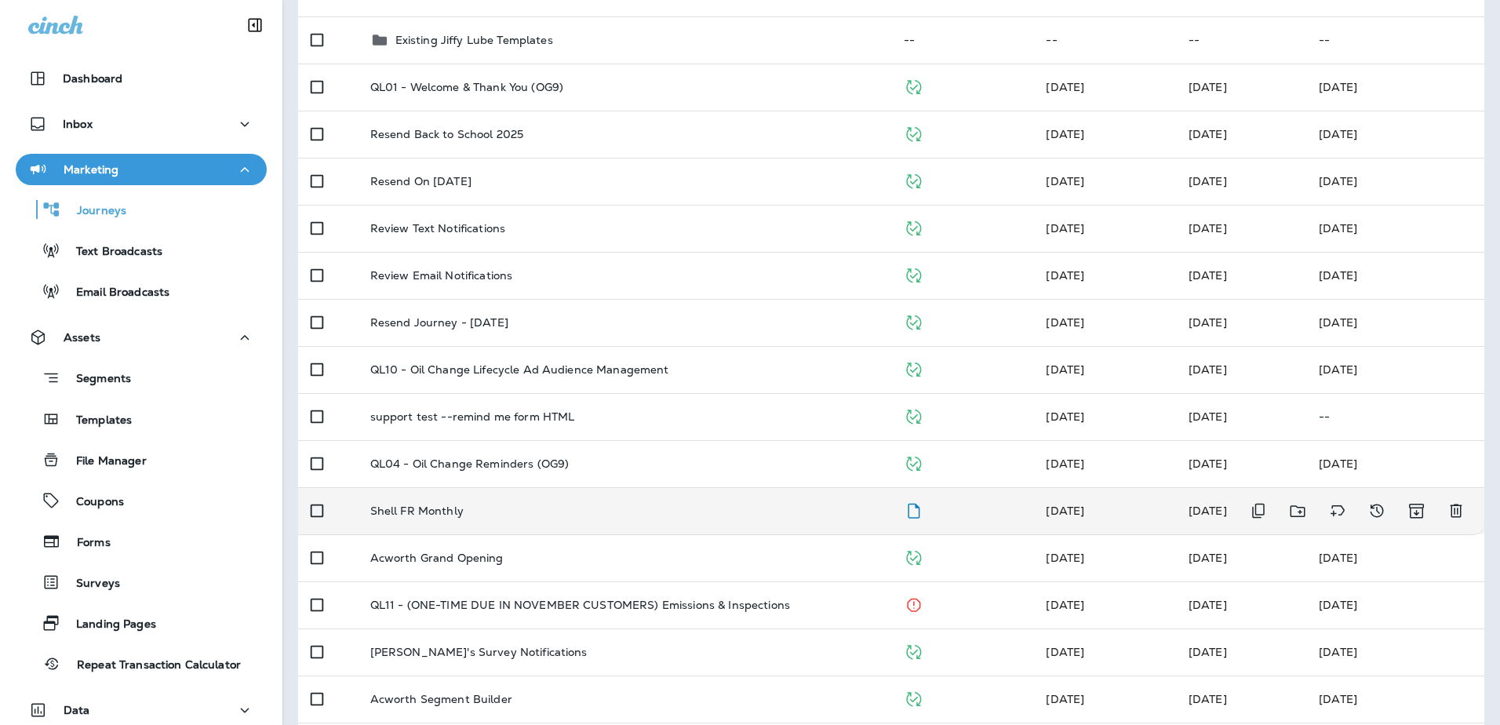
click at [389, 513] on p "Shell FR Monthly" at bounding box center [416, 510] width 93 height 13
